Goal: Information Seeking & Learning: Find specific fact

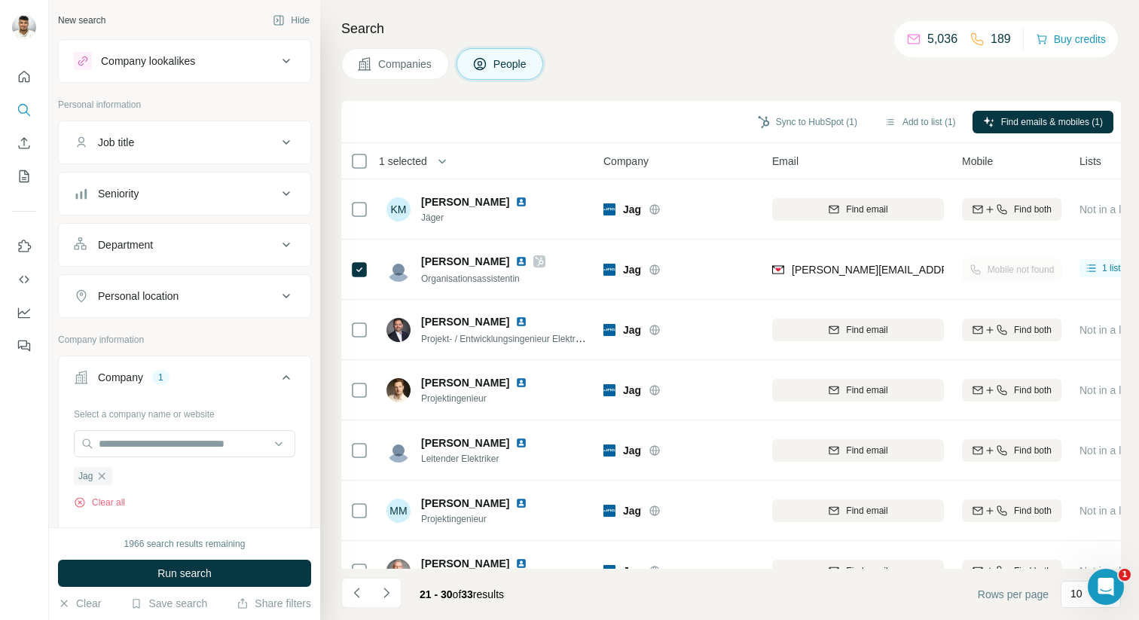
click at [160, 48] on button "Company lookalikes" at bounding box center [185, 61] width 252 height 36
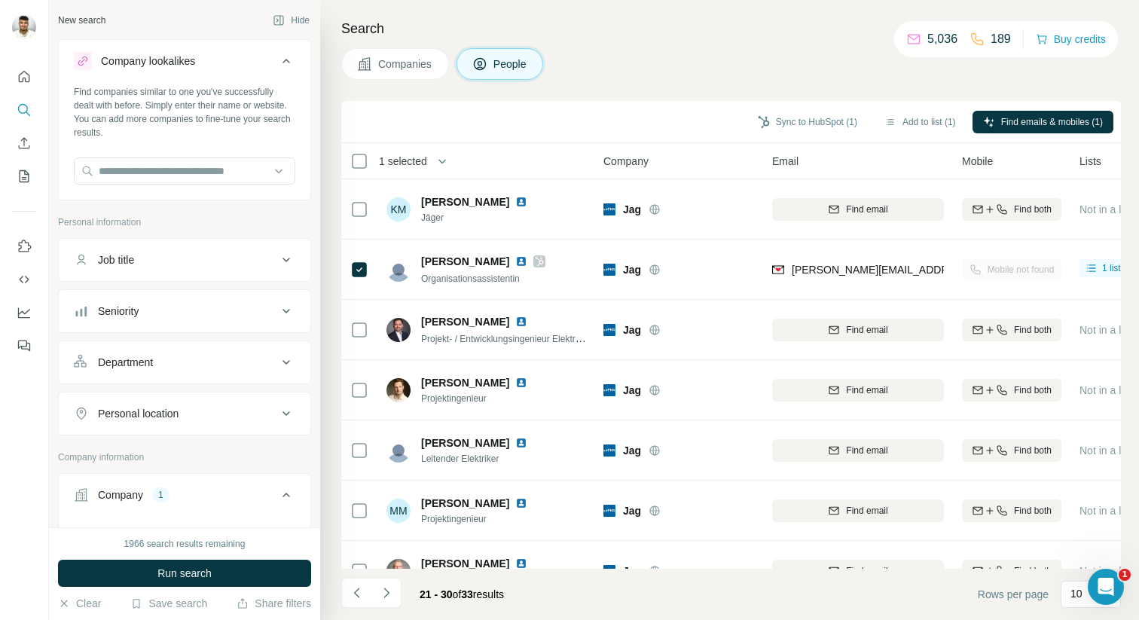
click at [160, 48] on button "Company lookalikes" at bounding box center [185, 64] width 252 height 42
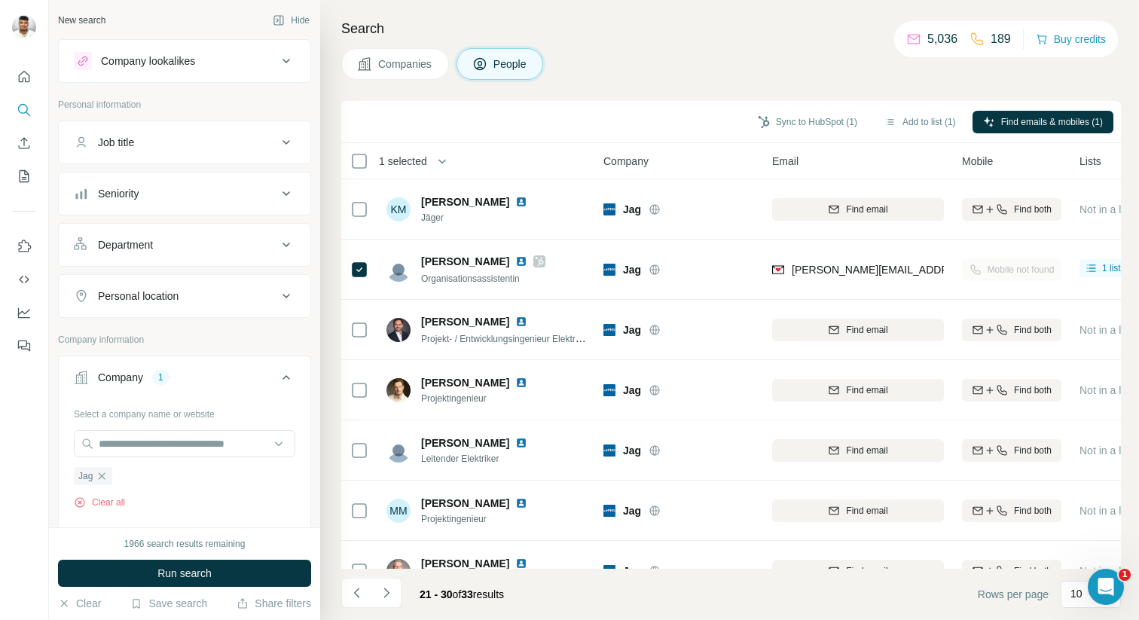
click at [392, 59] on span "Companies" at bounding box center [405, 64] width 55 height 15
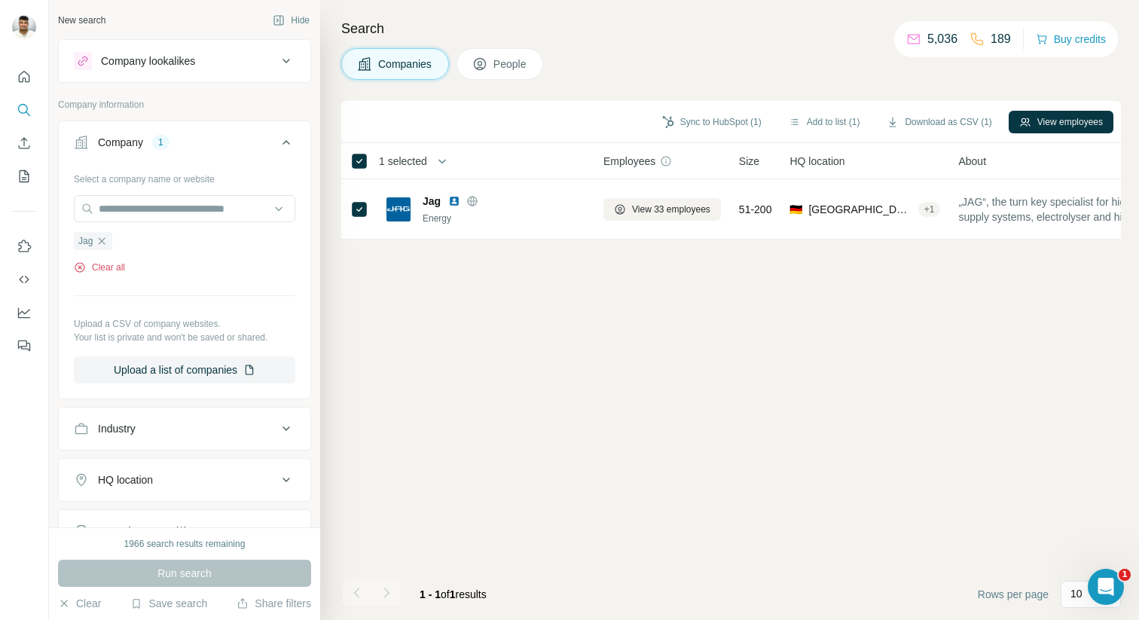
click at [99, 265] on button "Clear all" at bounding box center [99, 268] width 51 height 14
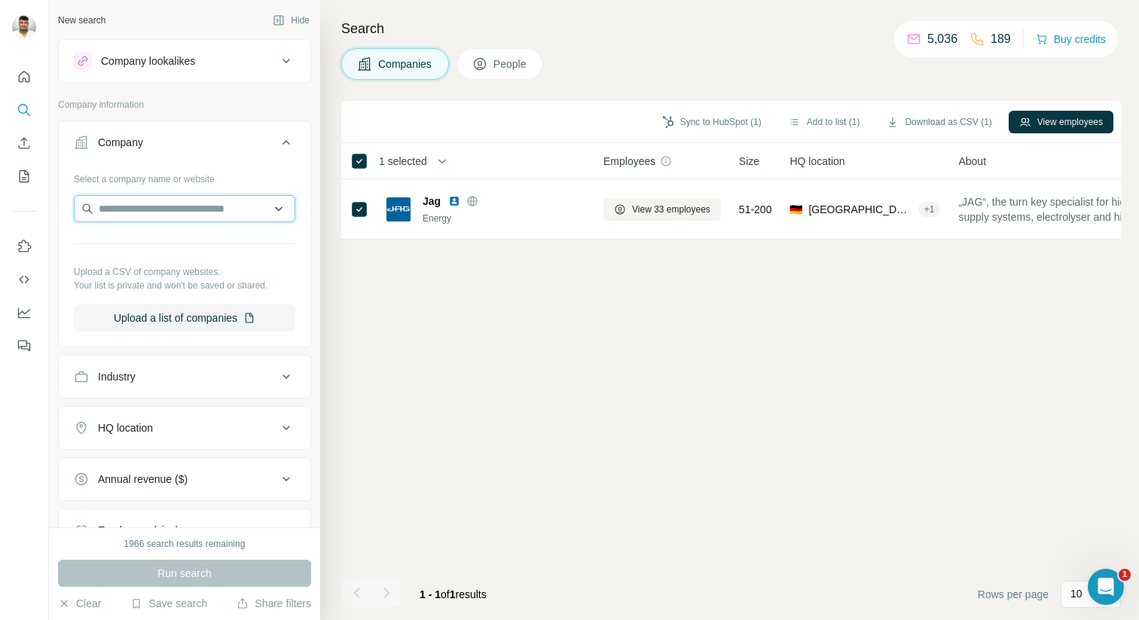
click at [133, 215] on input "text" at bounding box center [185, 208] width 222 height 27
paste input "**********"
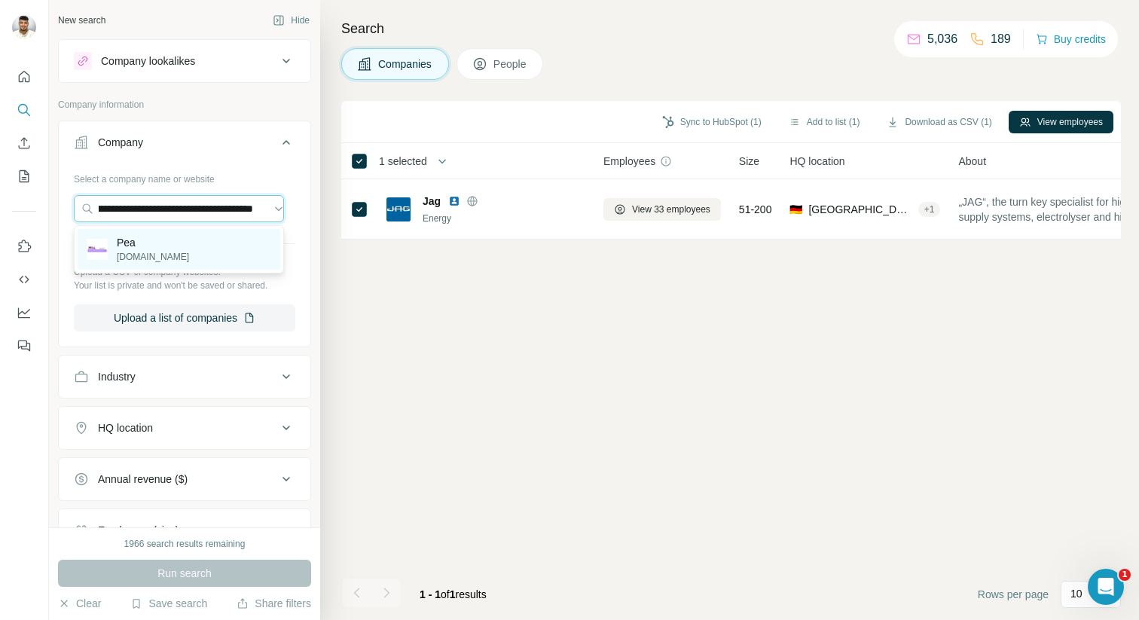
type input "**********"
click at [207, 266] on div "Pea [DOMAIN_NAME]" at bounding box center [179, 249] width 203 height 41
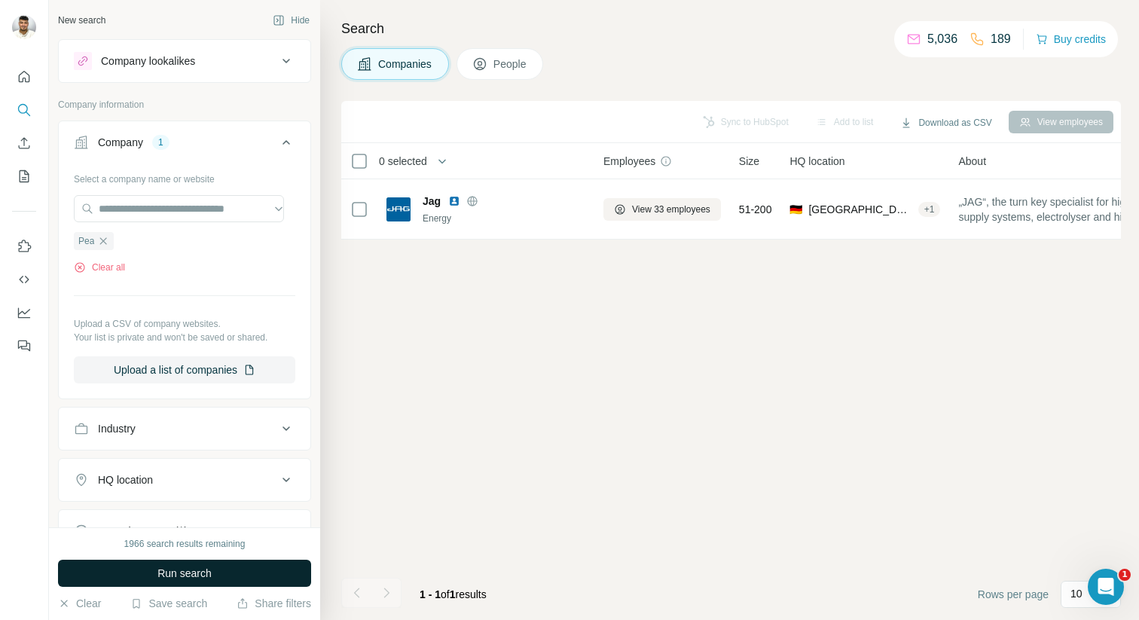
click at [167, 566] on span "Run search" at bounding box center [184, 573] width 54 height 15
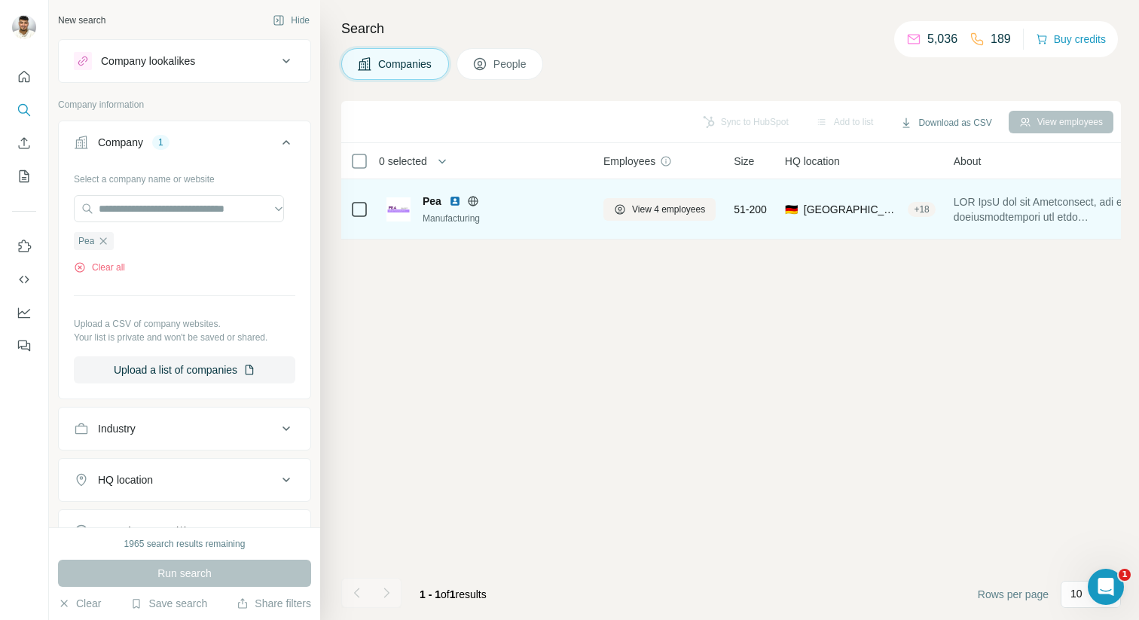
click at [550, 198] on div "Pea" at bounding box center [504, 201] width 163 height 15
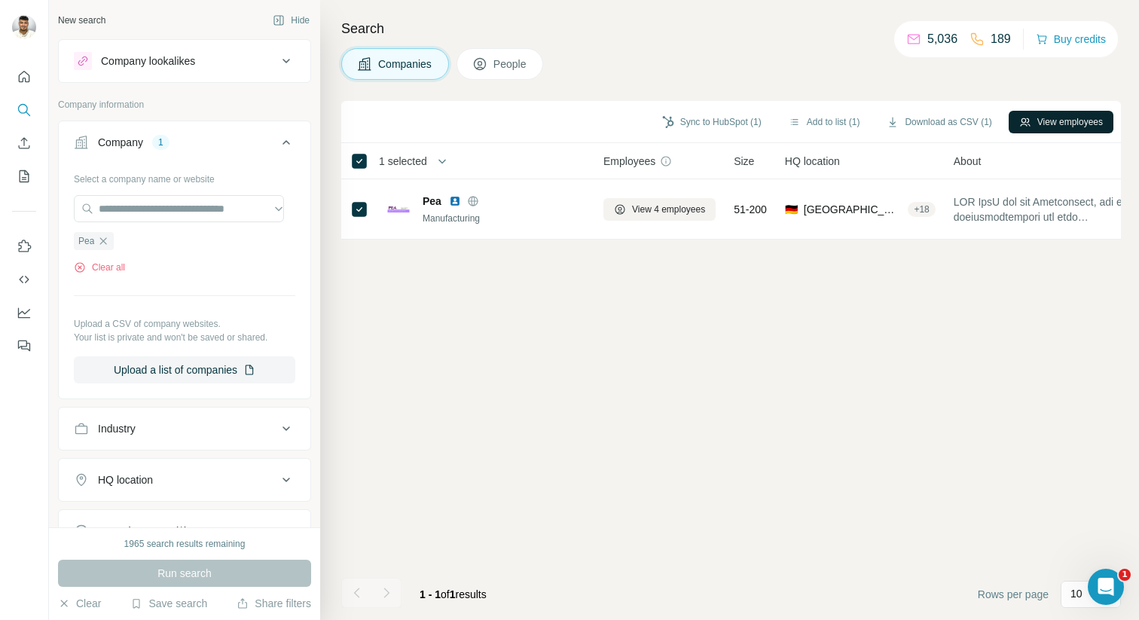
click at [1077, 125] on button "View employees" at bounding box center [1061, 122] width 105 height 23
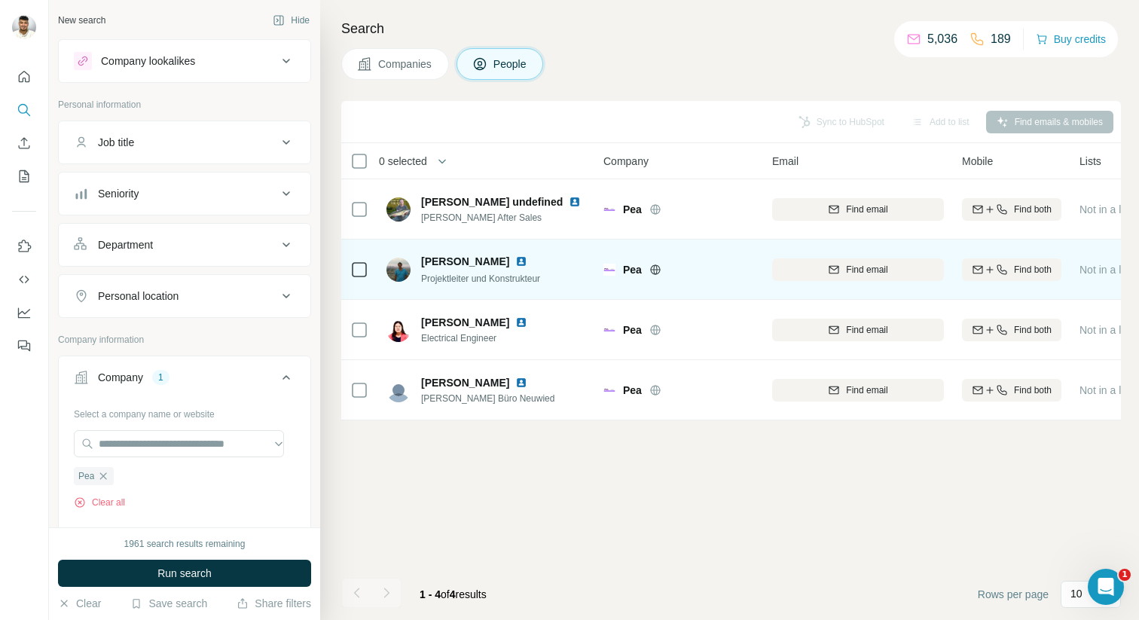
click at [515, 264] on img at bounding box center [521, 261] width 12 height 12
